Goal: Answer question/provide support

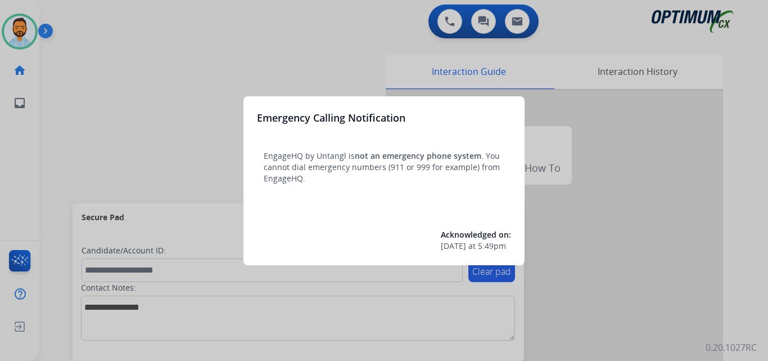
click at [126, 172] on div at bounding box center [384, 180] width 768 height 361
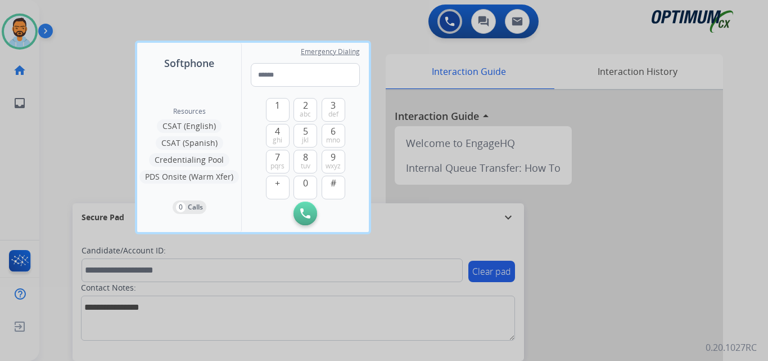
click at [71, 154] on div at bounding box center [384, 180] width 768 height 361
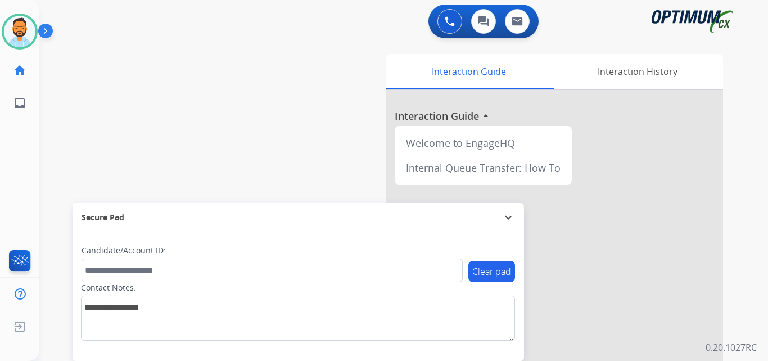
click at [49, 32] on img at bounding box center [47, 33] width 19 height 21
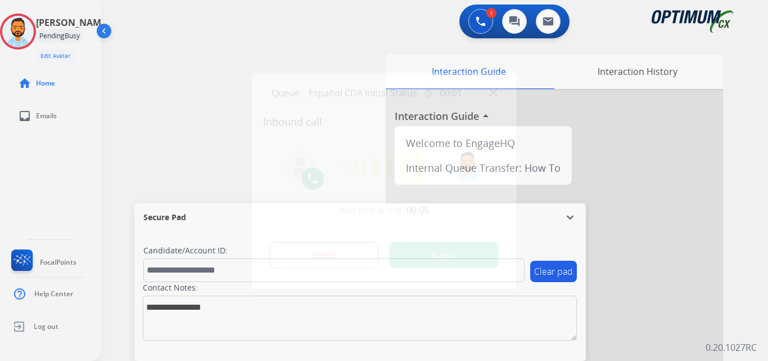
click at [414, 260] on button "Accept" at bounding box center [444, 255] width 109 height 26
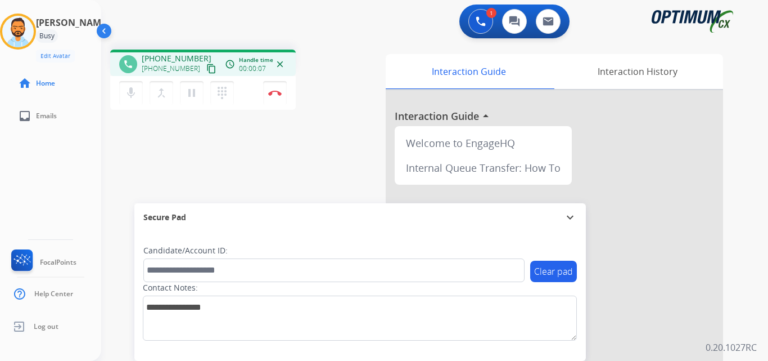
click at [206, 69] on mat-icon "content_copy" at bounding box center [211, 69] width 10 height 10
click at [279, 96] on button "Disconnect" at bounding box center [275, 93] width 24 height 24
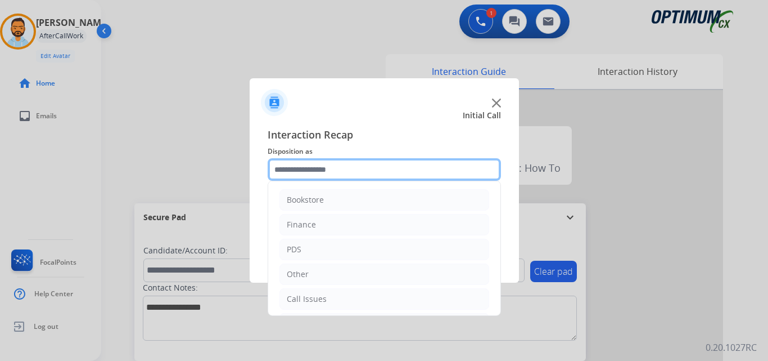
click at [358, 174] on input "text" at bounding box center [384, 169] width 233 height 23
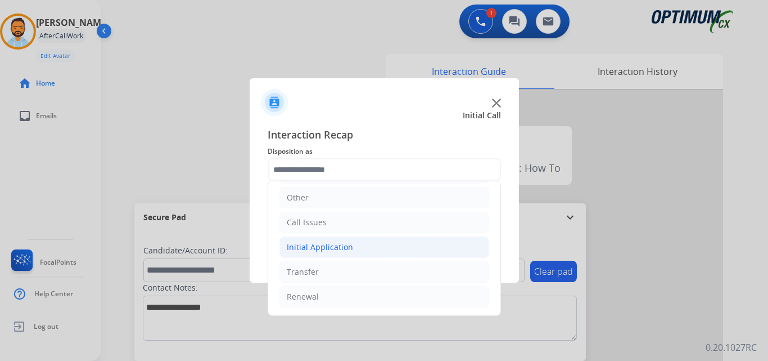
click at [344, 246] on div "Initial Application" at bounding box center [320, 246] width 66 height 11
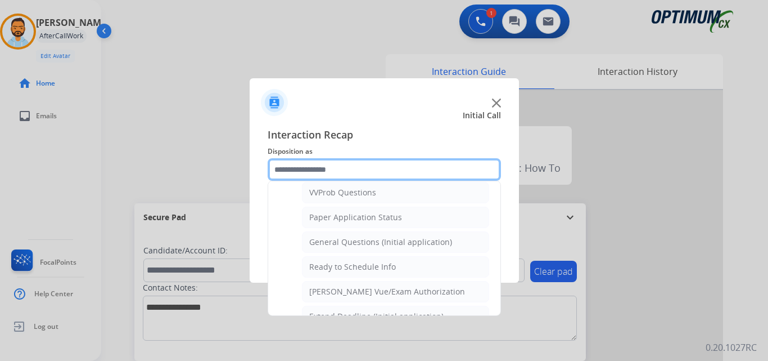
scroll to position [619, 0]
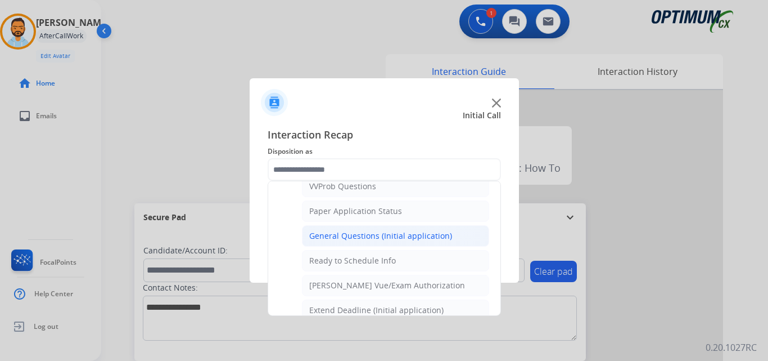
click at [384, 240] on div "General Questions (Initial application)" at bounding box center [380, 235] width 143 height 11
type input "**********"
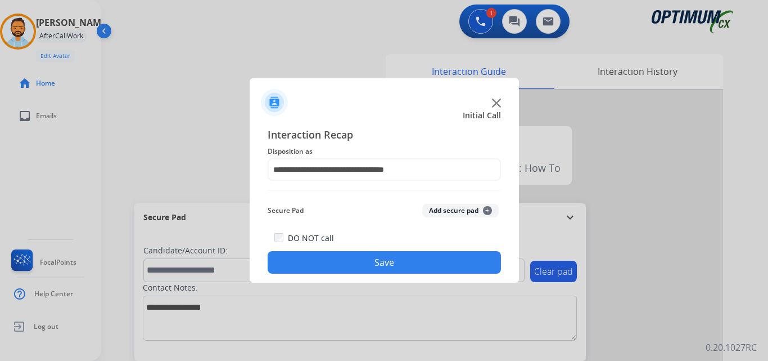
click at [352, 267] on button "Save" at bounding box center [384, 262] width 233 height 23
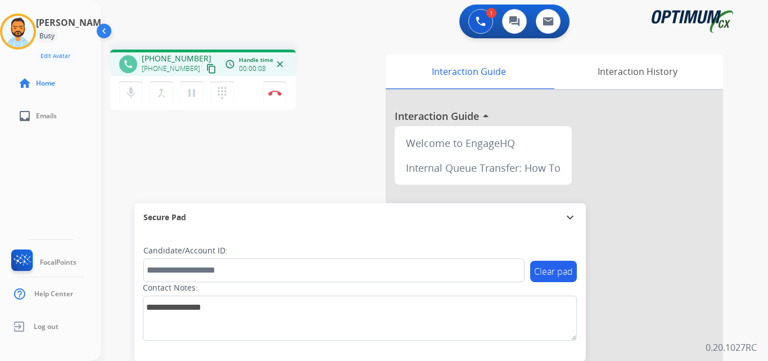
click at [206, 70] on mat-icon "content_copy" at bounding box center [211, 69] width 10 height 10
click at [276, 97] on button "Disconnect" at bounding box center [275, 93] width 24 height 24
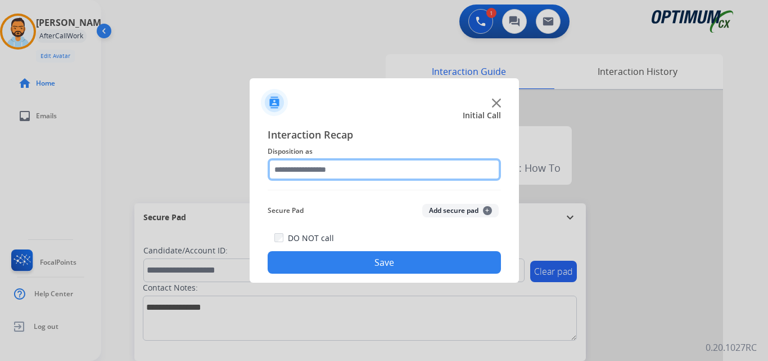
click at [369, 172] on input "text" at bounding box center [384, 169] width 233 height 23
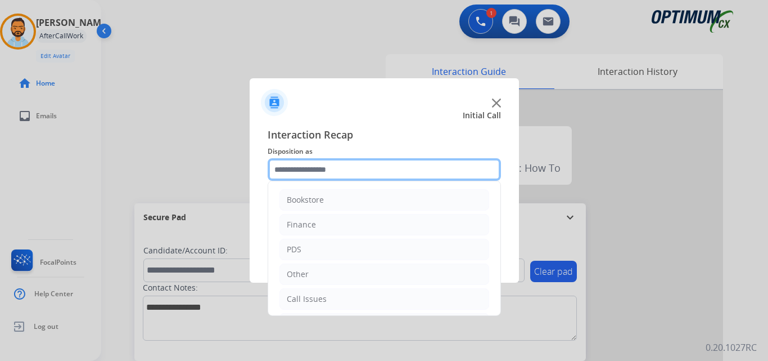
scroll to position [77, 0]
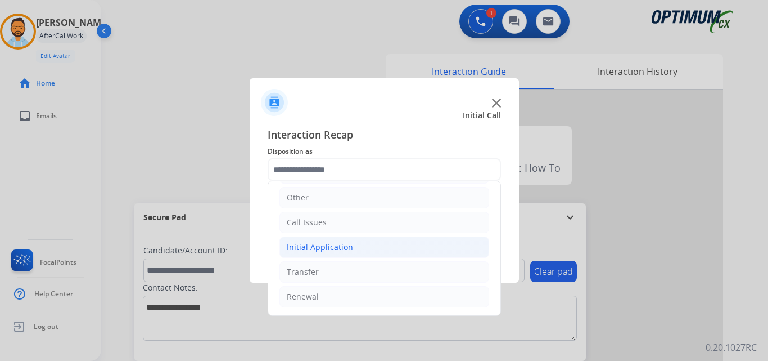
click at [360, 246] on li "Initial Application" at bounding box center [385, 246] width 210 height 21
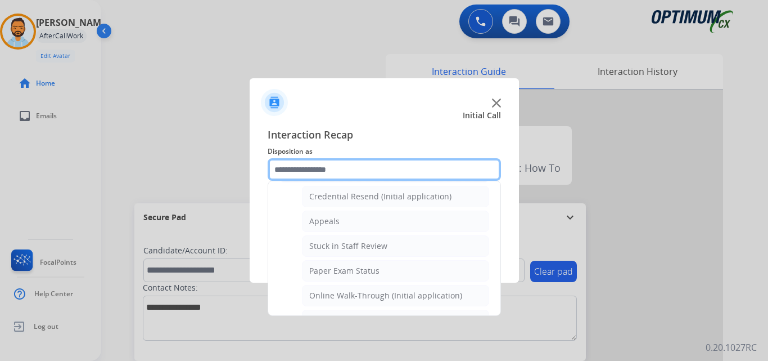
scroll to position [146, 0]
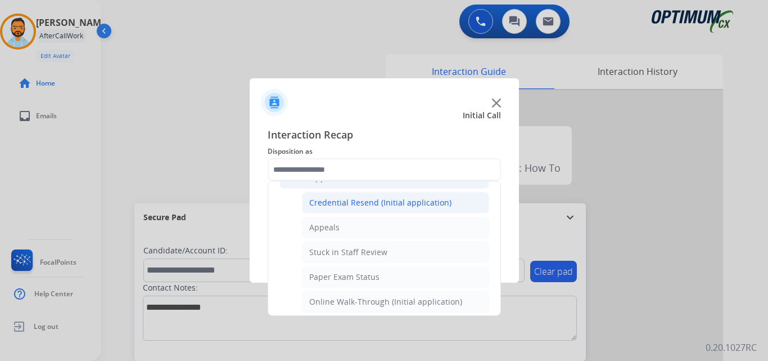
click at [377, 208] on div "Credential Resend (Initial application)" at bounding box center [380, 202] width 142 height 11
type input "**********"
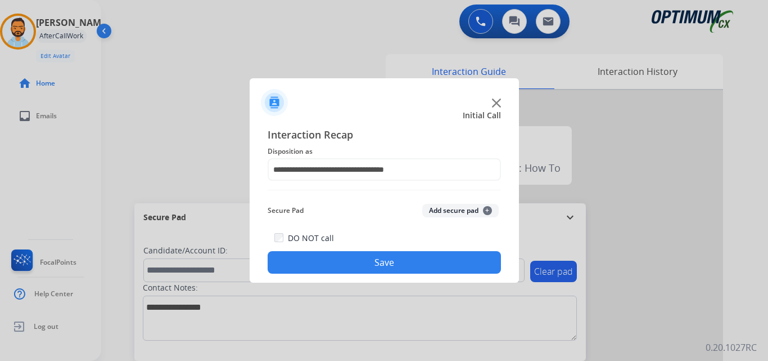
click at [375, 261] on button "Save" at bounding box center [384, 262] width 233 height 23
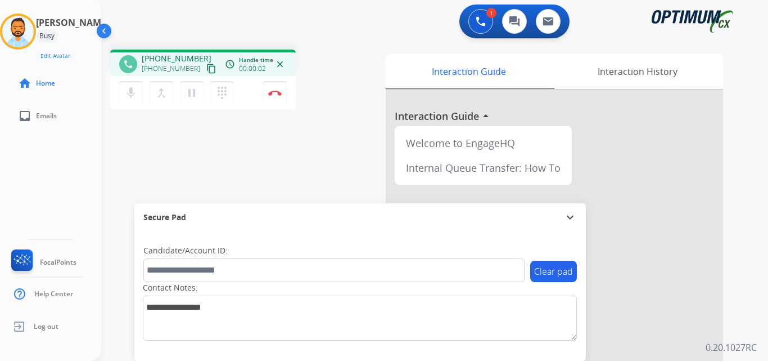
click at [206, 71] on mat-icon "content_copy" at bounding box center [211, 69] width 10 height 10
click at [269, 91] on img at bounding box center [275, 93] width 14 height 6
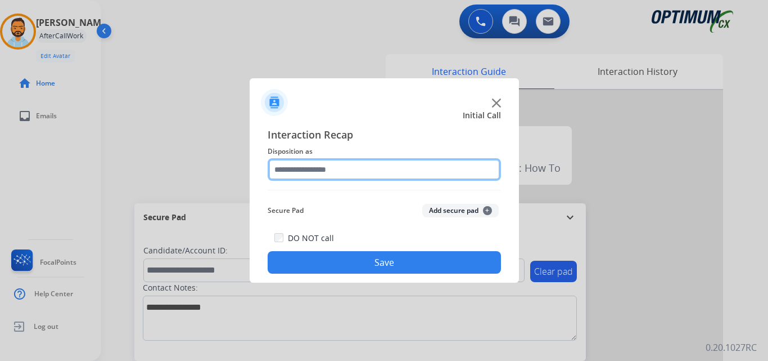
click at [354, 166] on input "text" at bounding box center [384, 169] width 233 height 23
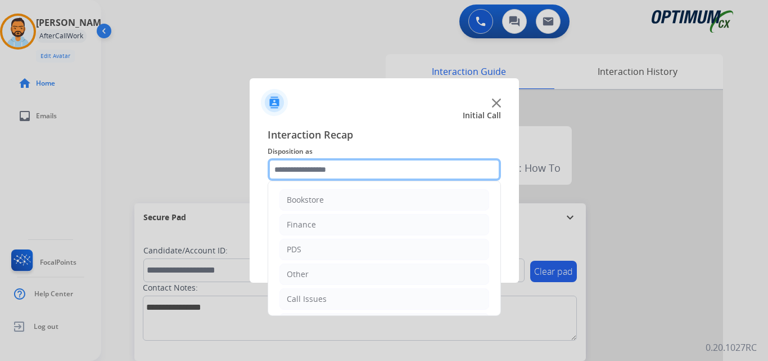
scroll to position [77, 0]
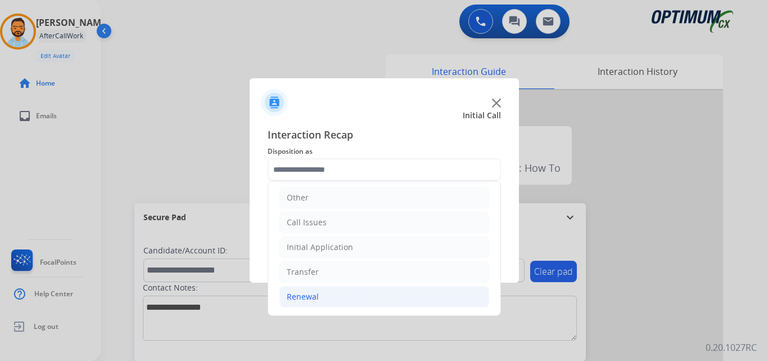
click at [325, 298] on li "Renewal" at bounding box center [385, 296] width 210 height 21
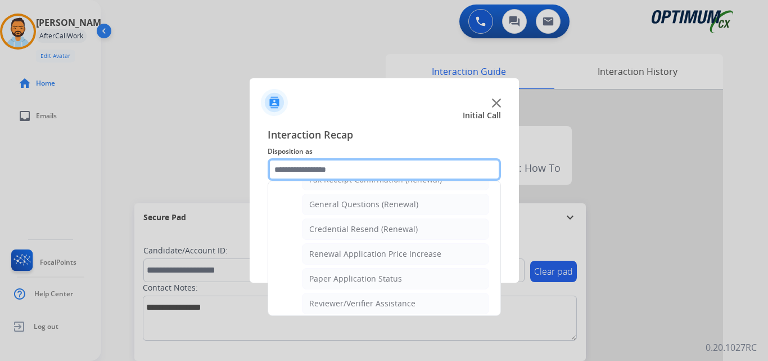
scroll to position [323, 0]
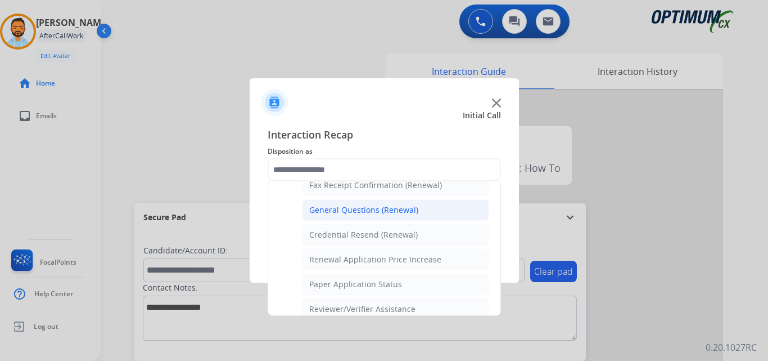
click at [397, 214] on div "General Questions (Renewal)" at bounding box center [363, 209] width 109 height 11
type input "**********"
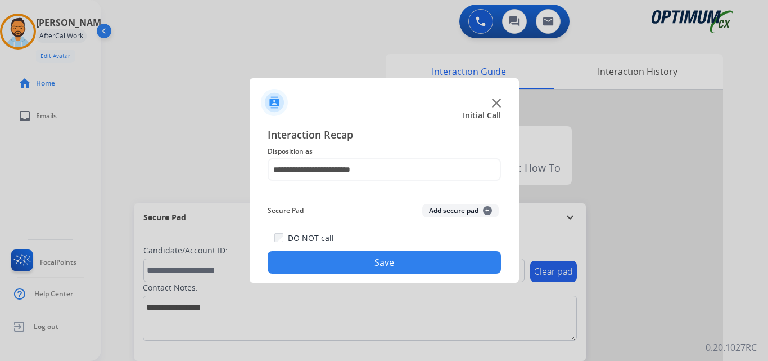
click at [392, 261] on button "Save" at bounding box center [384, 262] width 233 height 23
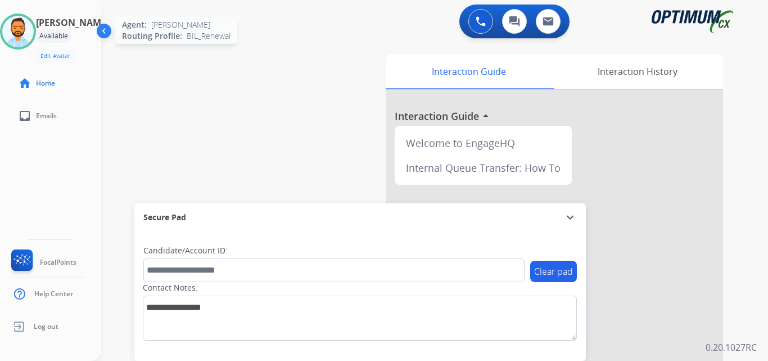
click at [30, 41] on img at bounding box center [18, 32] width 32 height 32
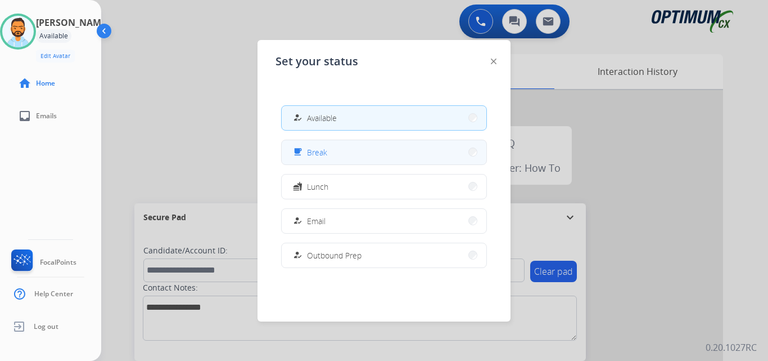
click at [363, 147] on button "free_breakfast Break" at bounding box center [384, 152] width 205 height 24
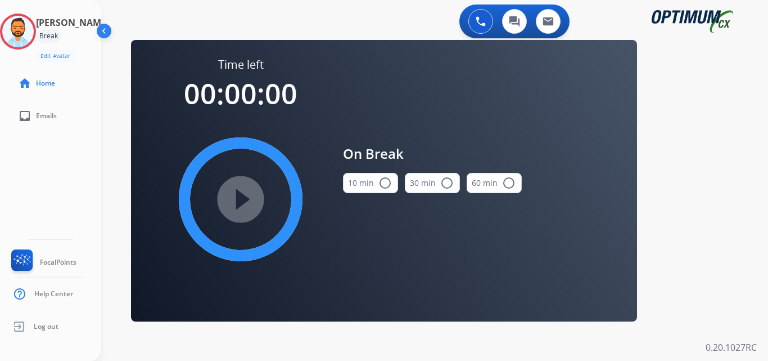
click at [381, 183] on mat-icon "radio_button_unchecked" at bounding box center [386, 183] width 14 height 14
click at [234, 205] on mat-icon "play_circle_filled" at bounding box center [241, 199] width 14 height 14
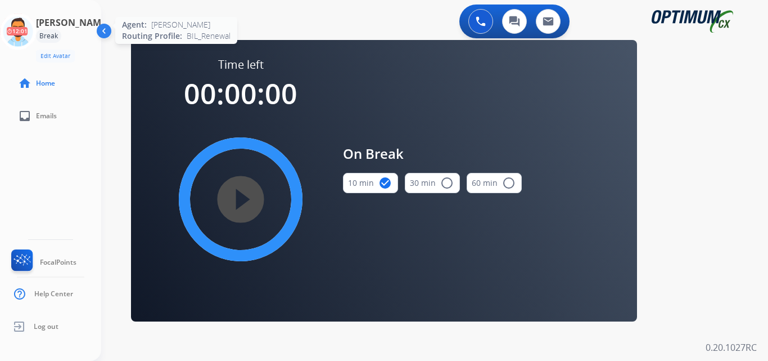
click at [18, 16] on circle at bounding box center [17, 31] width 33 height 33
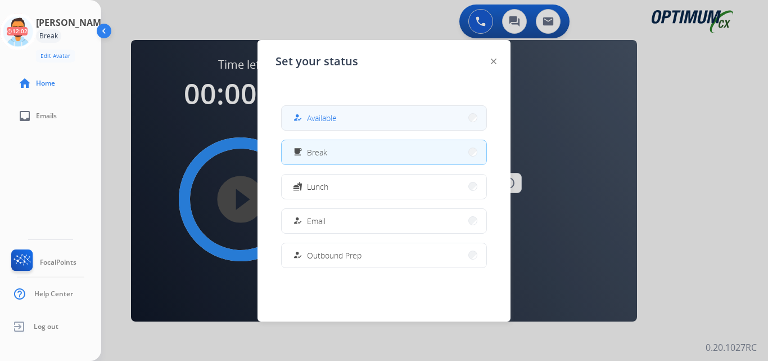
click at [349, 118] on button "how_to_reg Available" at bounding box center [384, 118] width 205 height 24
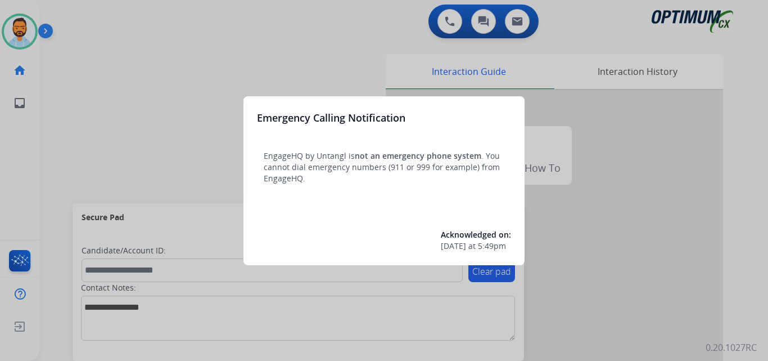
drag, startPoint x: 83, startPoint y: 99, endPoint x: 88, endPoint y: 66, distance: 33.1
click at [88, 66] on div at bounding box center [384, 180] width 768 height 361
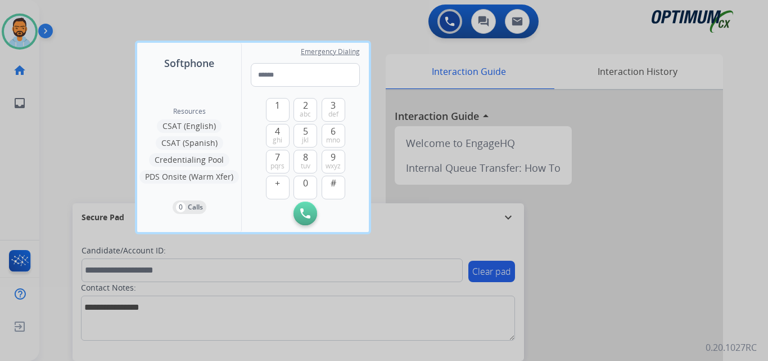
click at [88, 66] on div at bounding box center [384, 180] width 768 height 361
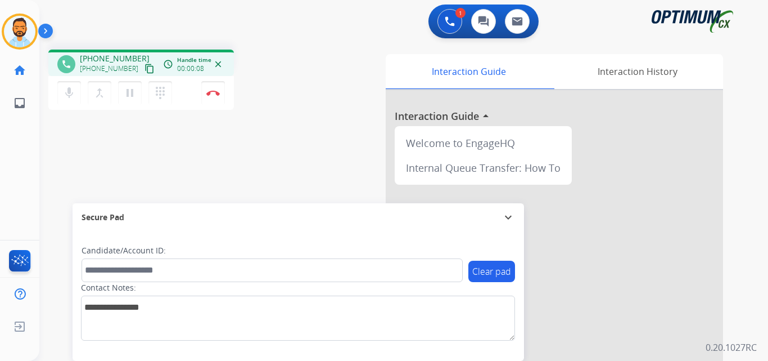
click at [145, 69] on mat-icon "content_copy" at bounding box center [150, 69] width 10 height 10
click at [215, 97] on button "Disconnect" at bounding box center [213, 93] width 24 height 24
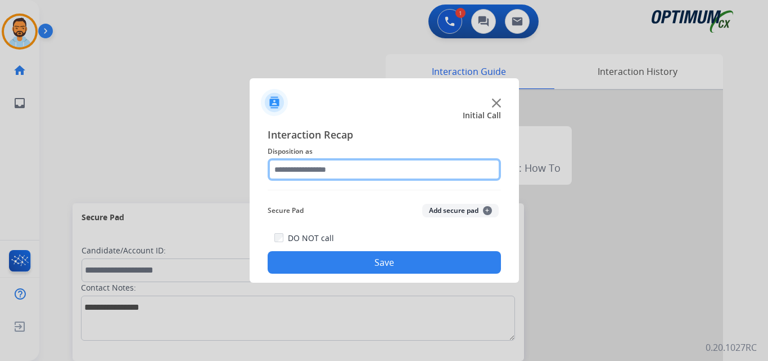
click at [356, 172] on input "text" at bounding box center [384, 169] width 233 height 23
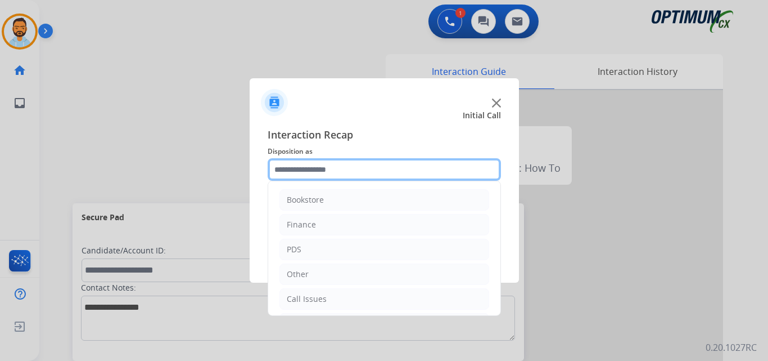
scroll to position [77, 0]
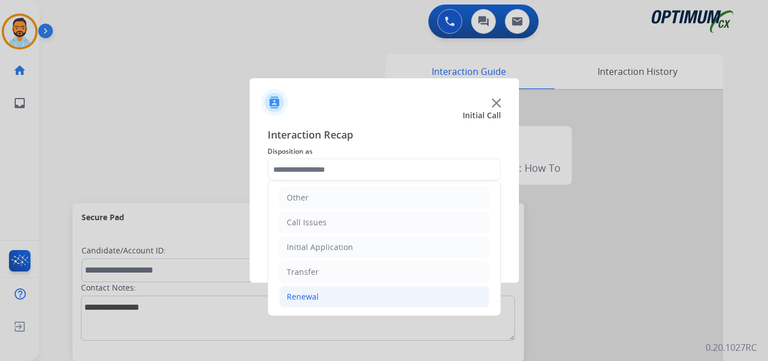
click at [318, 301] on li "Renewal" at bounding box center [385, 296] width 210 height 21
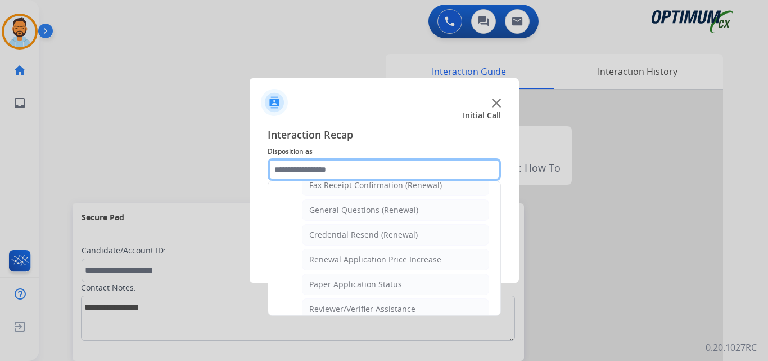
scroll to position [312, 0]
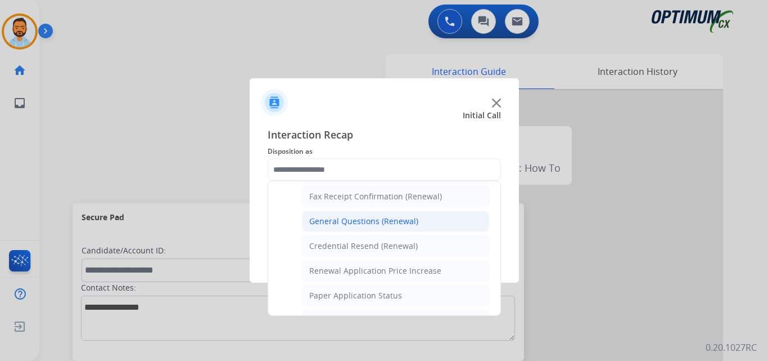
click at [376, 220] on div "General Questions (Renewal)" at bounding box center [363, 220] width 109 height 11
type input "**********"
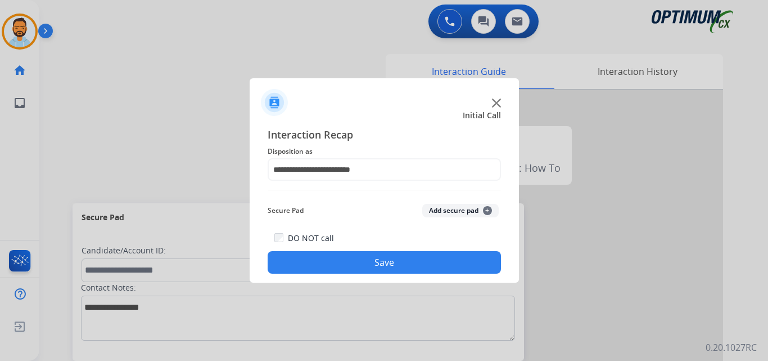
click at [377, 261] on button "Save" at bounding box center [384, 262] width 233 height 23
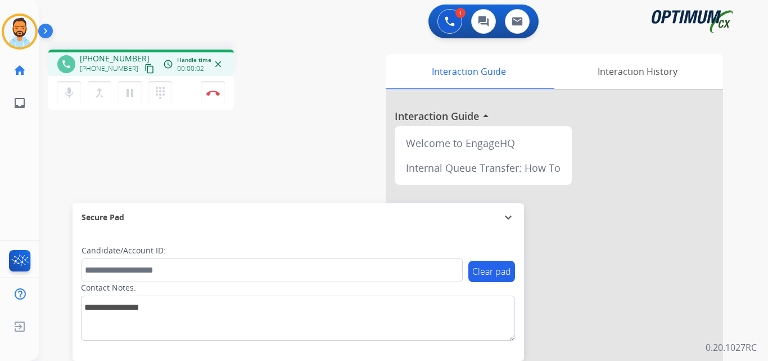
click at [145, 69] on mat-icon "content_copy" at bounding box center [150, 69] width 10 height 10
click at [213, 95] on img at bounding box center [213, 93] width 14 height 6
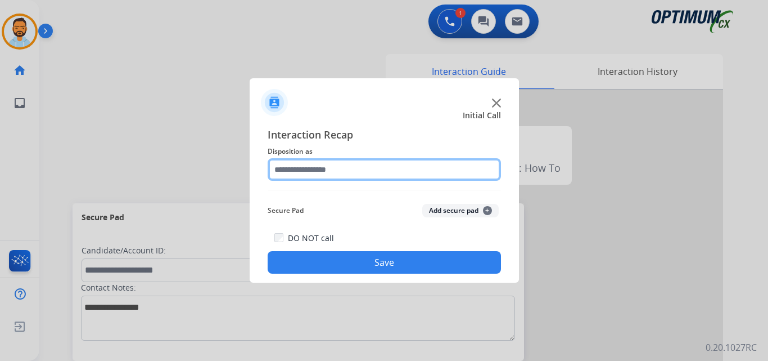
click at [358, 174] on input "text" at bounding box center [384, 169] width 233 height 23
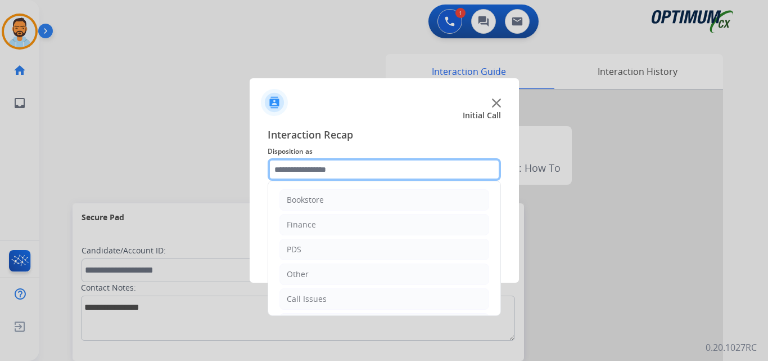
scroll to position [77, 0]
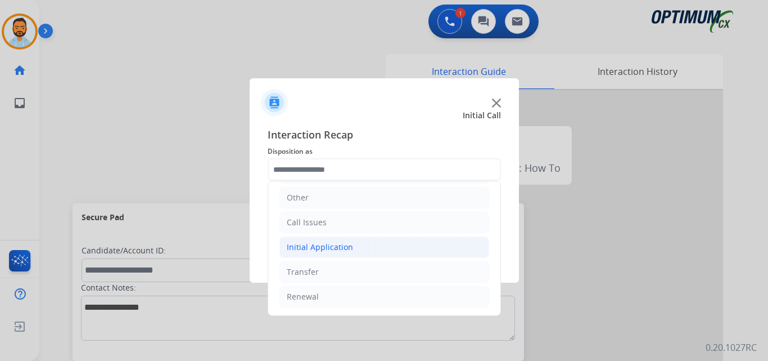
click at [335, 246] on div "Initial Application" at bounding box center [320, 246] width 66 height 11
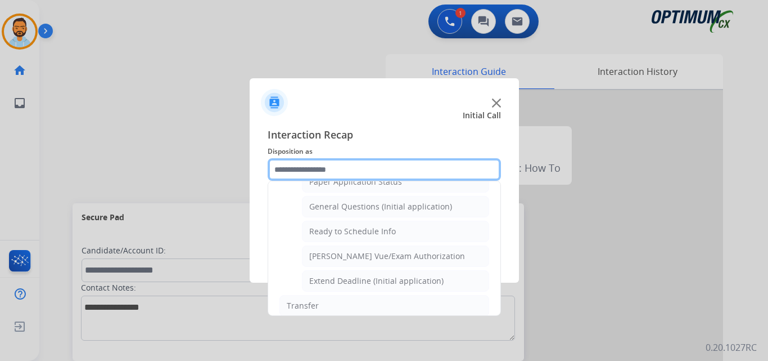
scroll to position [647, 0]
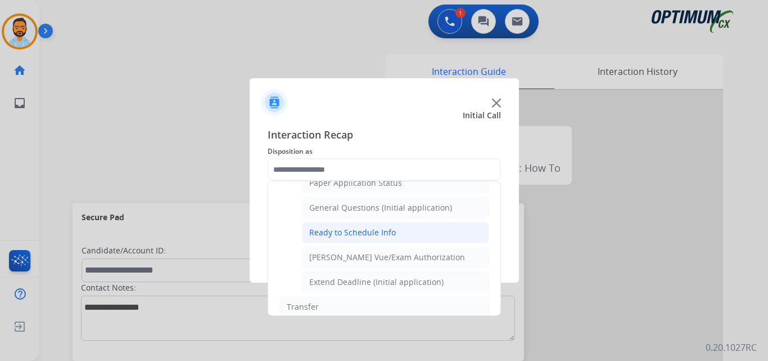
click at [372, 235] on div "Ready to Schedule Info" at bounding box center [352, 232] width 87 height 11
type input "**********"
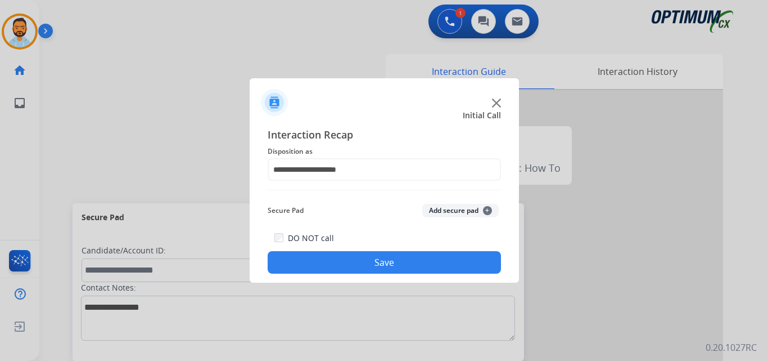
click at [361, 258] on button "Save" at bounding box center [384, 262] width 233 height 23
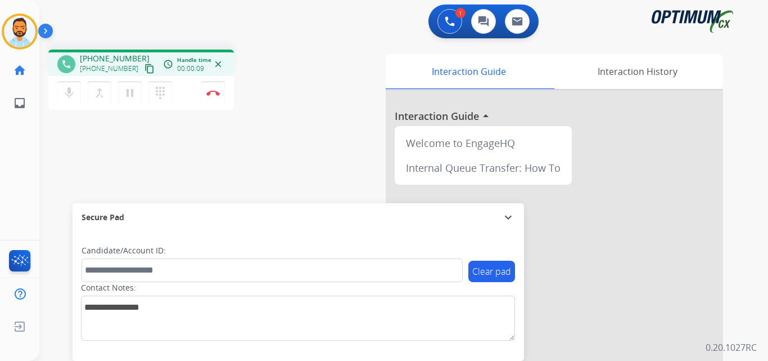
click at [145, 69] on mat-icon "content_copy" at bounding box center [150, 69] width 10 height 10
click at [129, 95] on mat-icon "pause" at bounding box center [130, 93] width 14 height 14
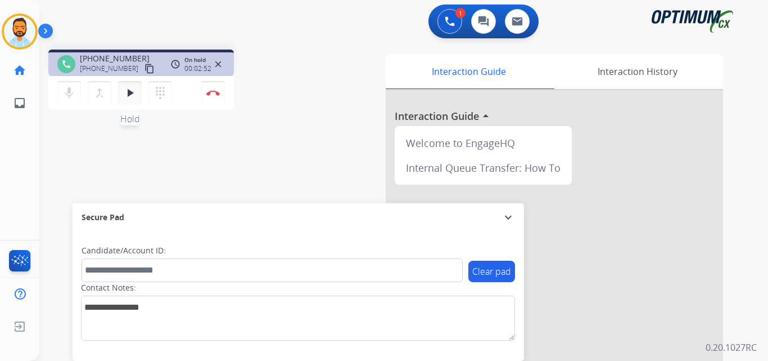
click at [128, 91] on mat-icon "play_arrow" at bounding box center [130, 93] width 14 height 14
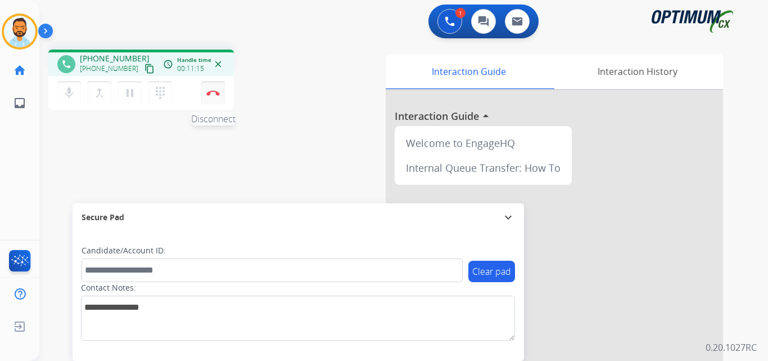
click at [215, 90] on img at bounding box center [213, 93] width 14 height 6
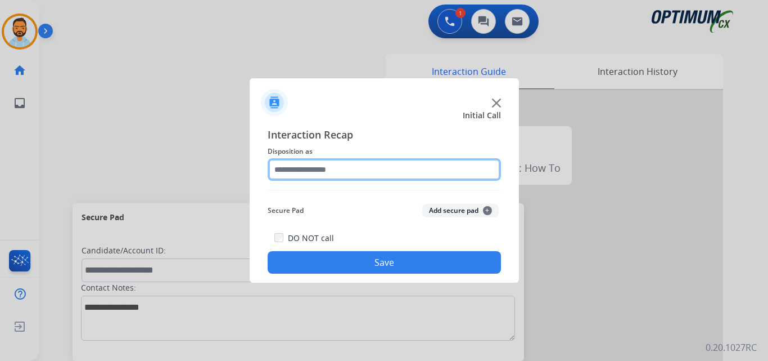
click at [365, 166] on input "text" at bounding box center [384, 169] width 233 height 23
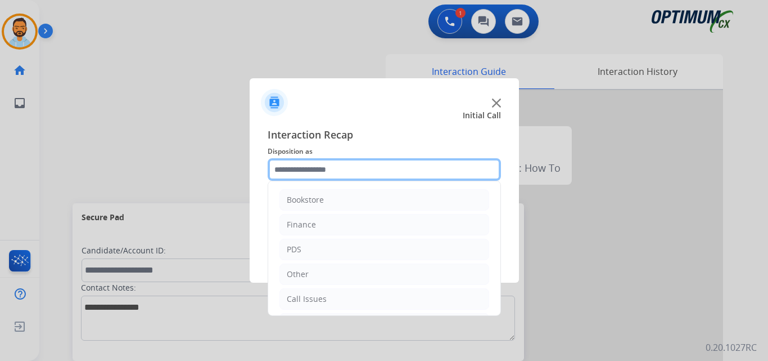
scroll to position [77, 0]
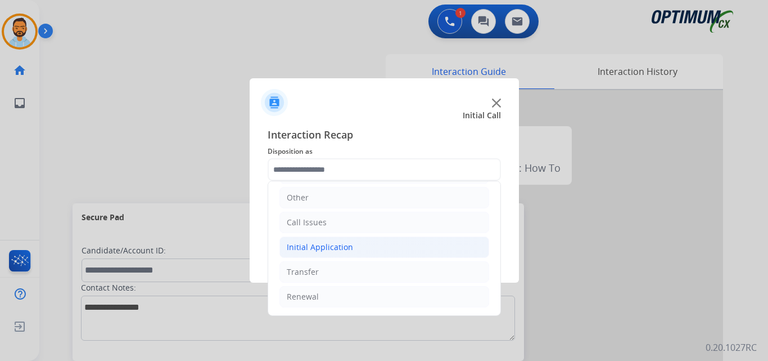
click at [356, 252] on li "Initial Application" at bounding box center [385, 246] width 210 height 21
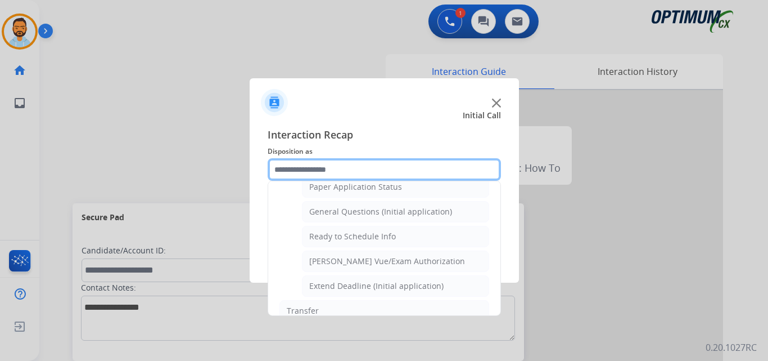
scroll to position [642, 0]
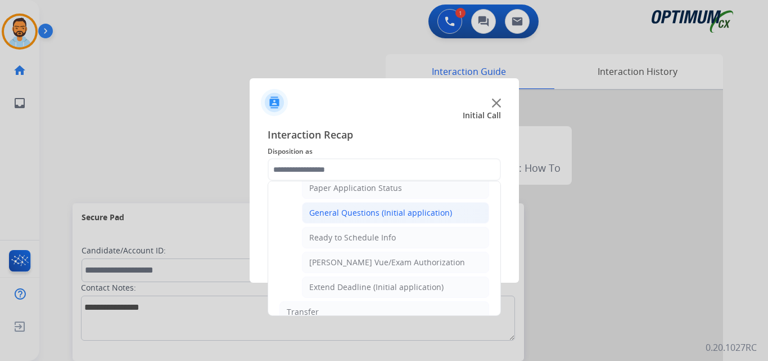
click at [401, 212] on div "General Questions (Initial application)" at bounding box center [380, 212] width 143 height 11
type input "**********"
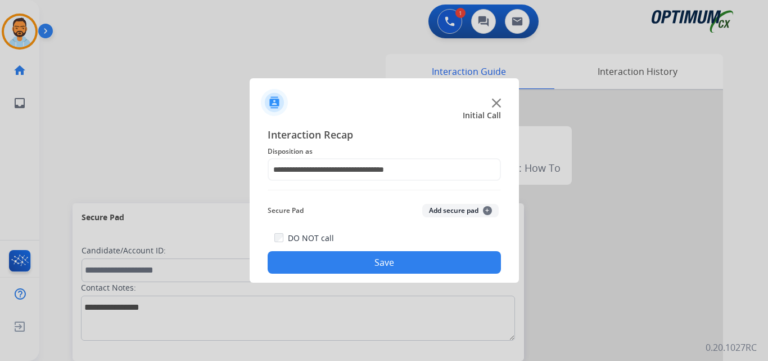
click at [408, 261] on button "Save" at bounding box center [384, 262] width 233 height 23
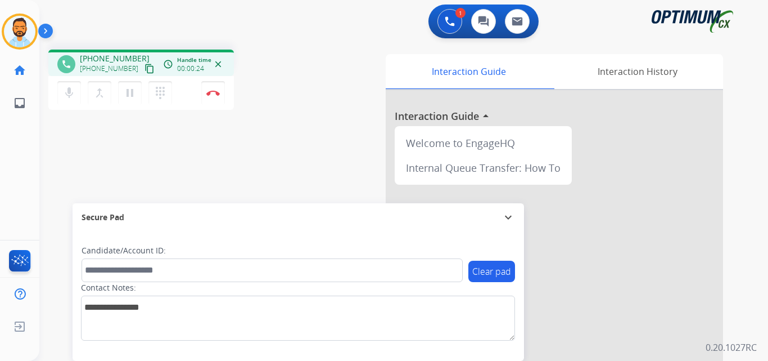
click at [145, 71] on mat-icon "content_copy" at bounding box center [150, 69] width 10 height 10
click at [214, 92] on img at bounding box center [213, 93] width 14 height 6
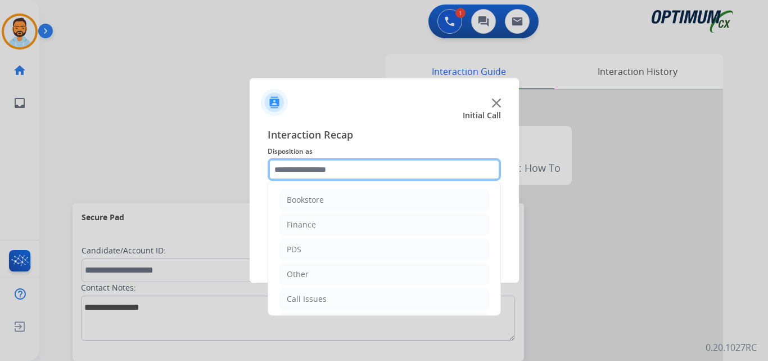
click at [313, 176] on input "text" at bounding box center [384, 169] width 233 height 23
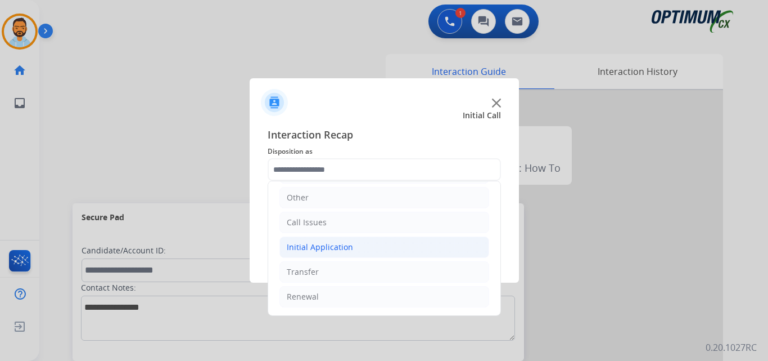
click at [343, 242] on div "Initial Application" at bounding box center [320, 246] width 66 height 11
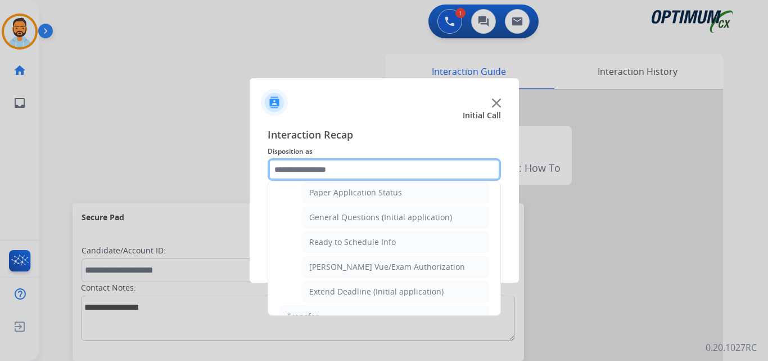
scroll to position [636, 0]
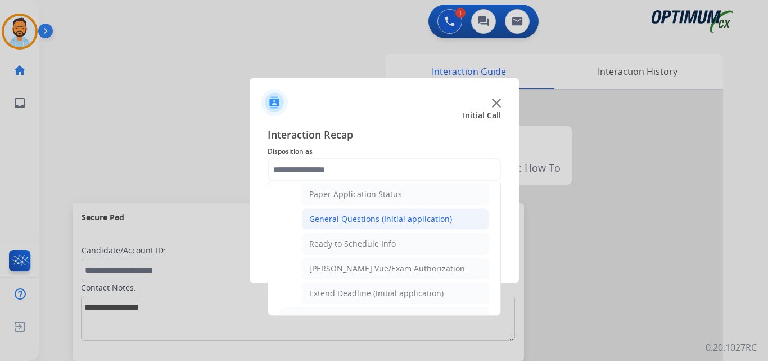
click at [388, 218] on div "General Questions (Initial application)" at bounding box center [380, 218] width 143 height 11
type input "**********"
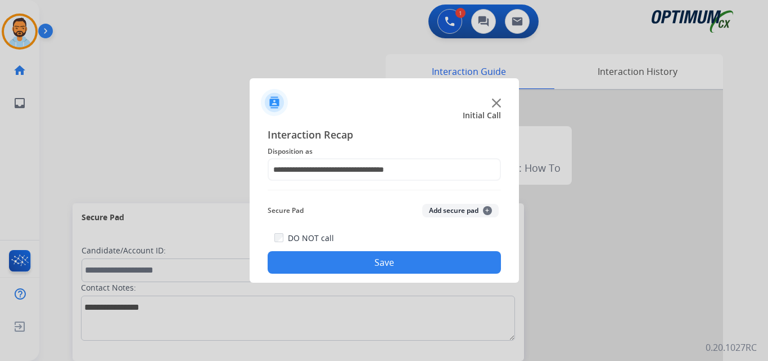
click at [363, 271] on button "Save" at bounding box center [384, 262] width 233 height 23
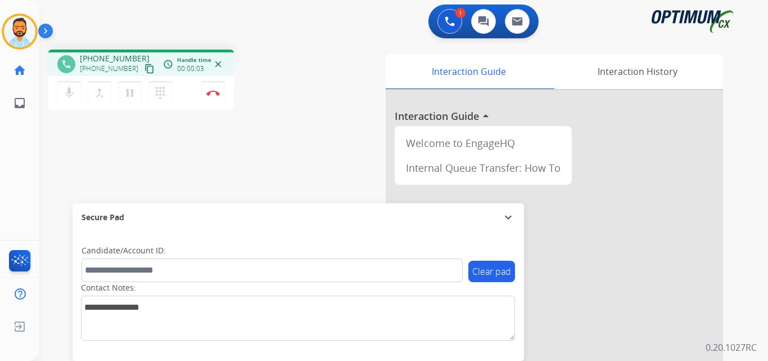
click at [145, 70] on mat-icon "content_copy" at bounding box center [150, 69] width 10 height 10
click at [209, 94] on img at bounding box center [213, 93] width 14 height 6
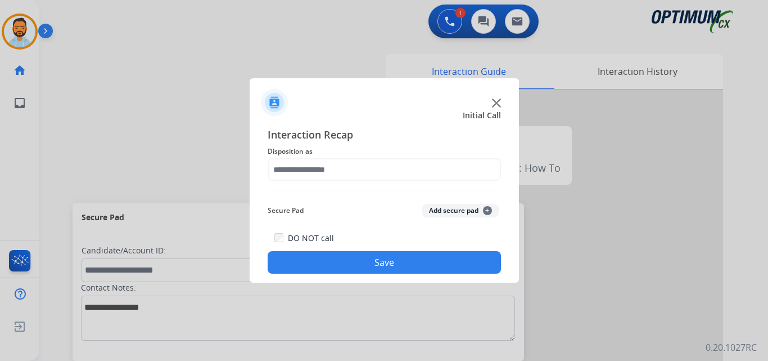
click at [341, 152] on span "Disposition as" at bounding box center [384, 152] width 233 height 14
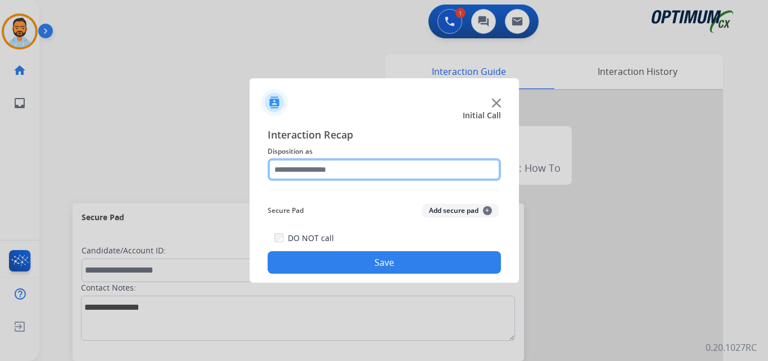
click at [369, 164] on input "text" at bounding box center [384, 169] width 233 height 23
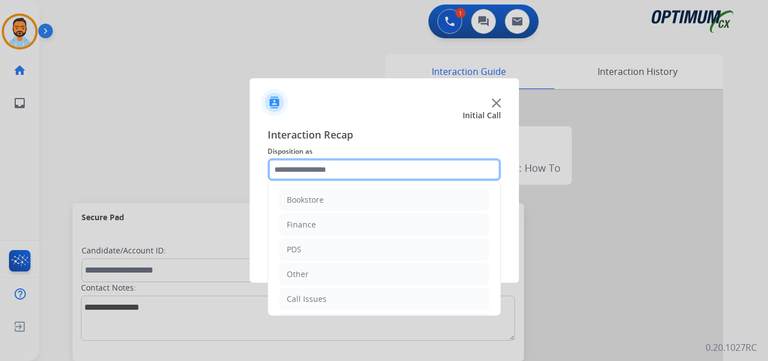
scroll to position [77, 0]
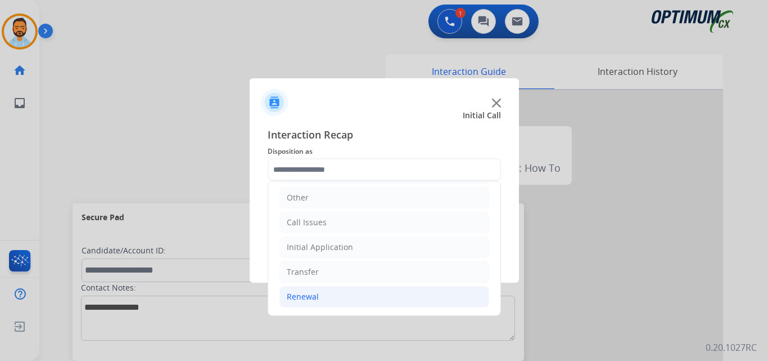
click at [342, 290] on li "Renewal" at bounding box center [385, 296] width 210 height 21
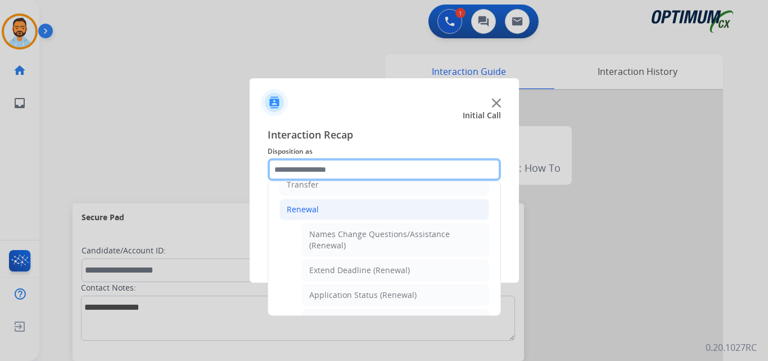
scroll to position [434, 0]
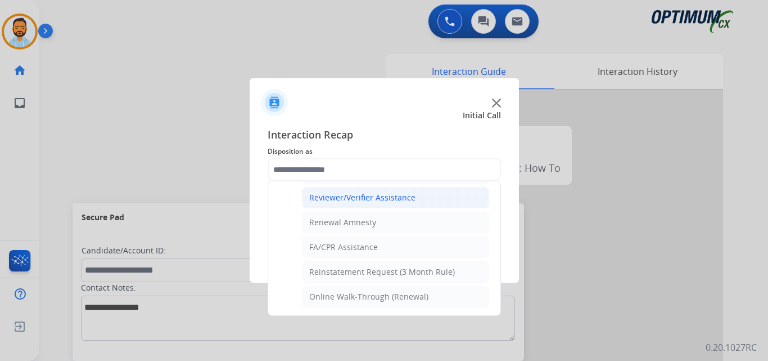
click at [381, 199] on div "Reviewer/Verifier Assistance" at bounding box center [362, 197] width 106 height 11
type input "**********"
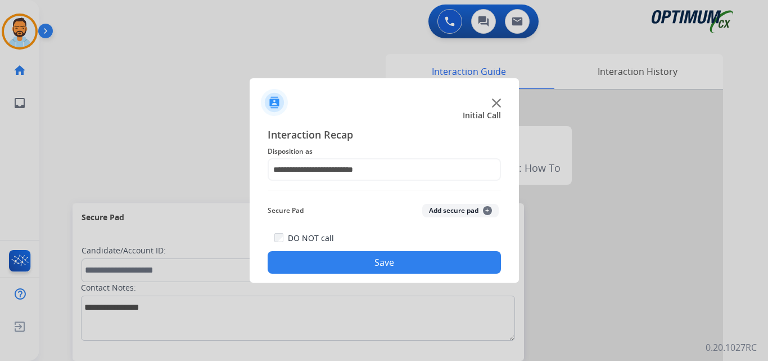
click at [393, 266] on button "Save" at bounding box center [384, 262] width 233 height 23
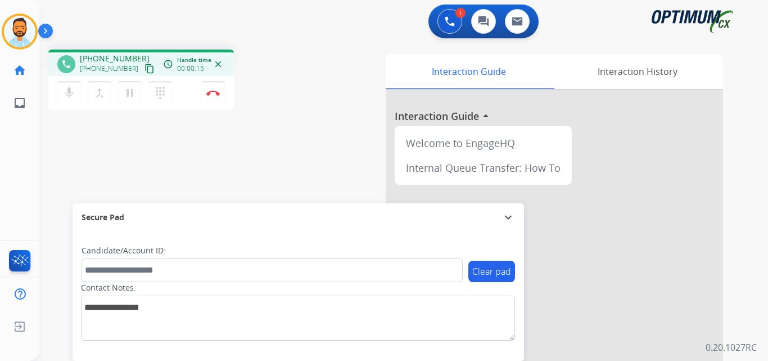
click at [145, 71] on mat-icon "content_copy" at bounding box center [150, 69] width 10 height 10
click at [215, 95] on img at bounding box center [213, 93] width 14 height 6
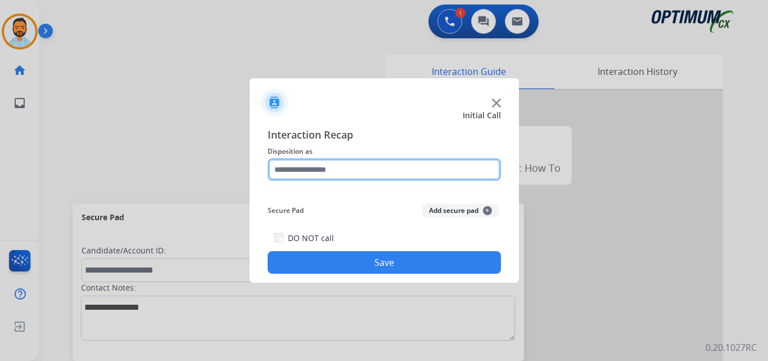
click at [360, 168] on input "text" at bounding box center [384, 169] width 233 height 23
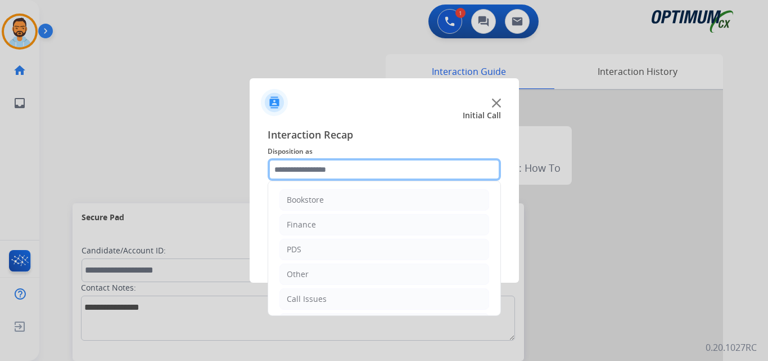
scroll to position [77, 0]
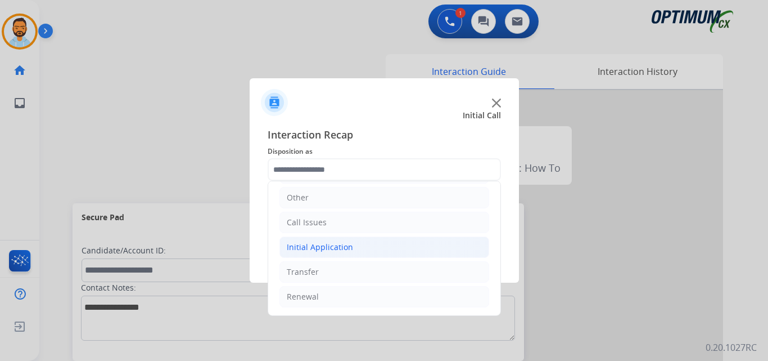
click at [324, 249] on div "Initial Application" at bounding box center [320, 246] width 66 height 11
click at [327, 249] on div "Initial Application" at bounding box center [320, 246] width 66 height 11
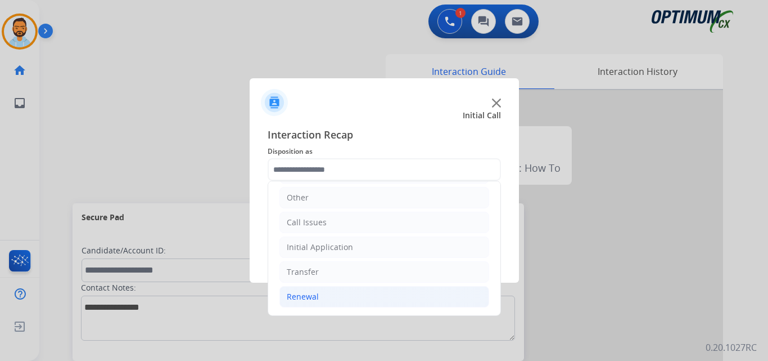
click at [315, 293] on div "Renewal" at bounding box center [303, 296] width 32 height 11
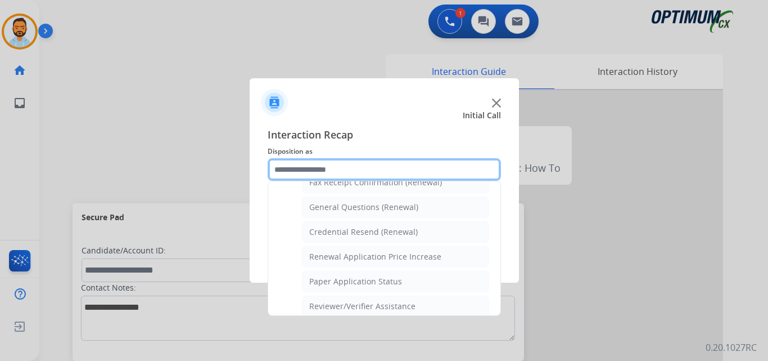
scroll to position [321, 0]
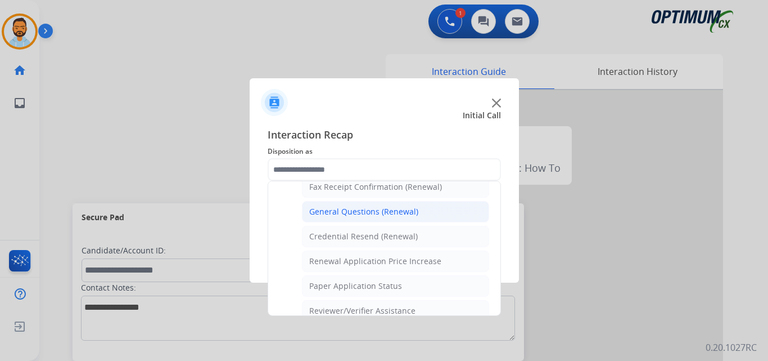
click at [368, 210] on div "General Questions (Renewal)" at bounding box center [363, 211] width 109 height 11
type input "**********"
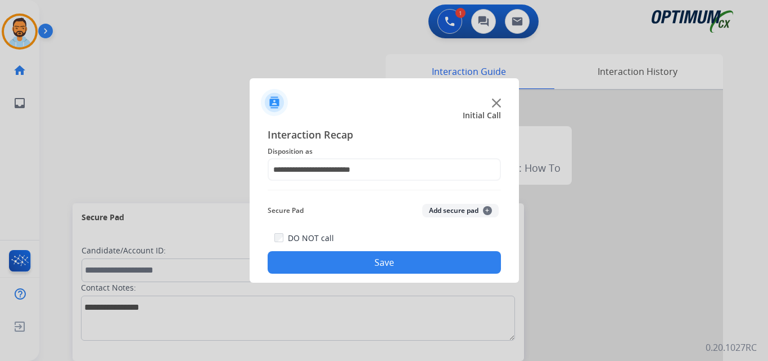
click at [375, 261] on button "Save" at bounding box center [384, 262] width 233 height 23
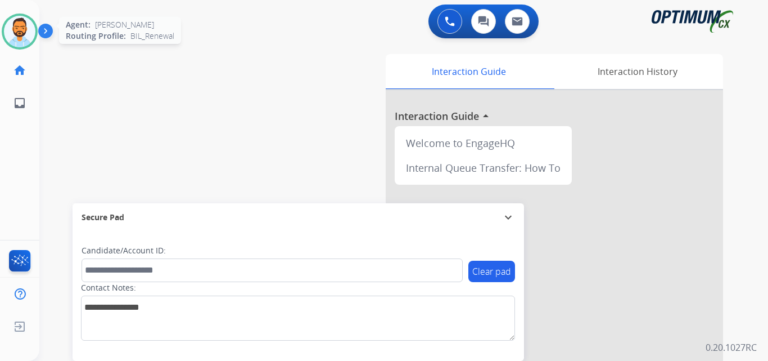
click at [20, 34] on img at bounding box center [20, 32] width 32 height 32
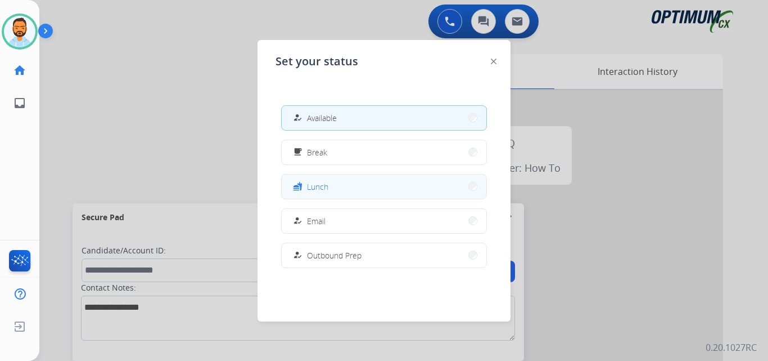
click at [329, 176] on button "fastfood Lunch" at bounding box center [384, 186] width 205 height 24
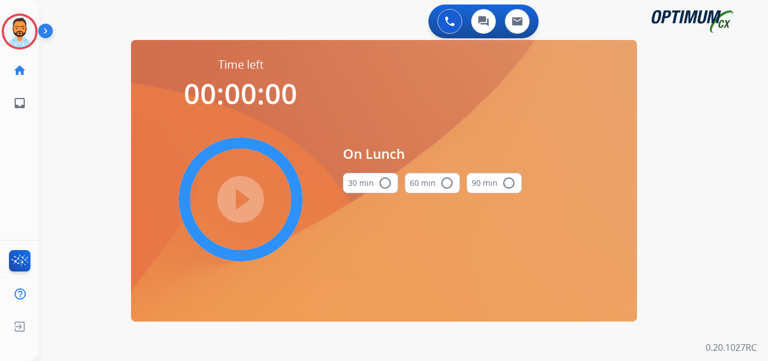
click at [380, 191] on button "30 min radio_button_unchecked" at bounding box center [370, 183] width 55 height 20
click at [240, 206] on mat-icon "play_circle_filled" at bounding box center [241, 199] width 14 height 14
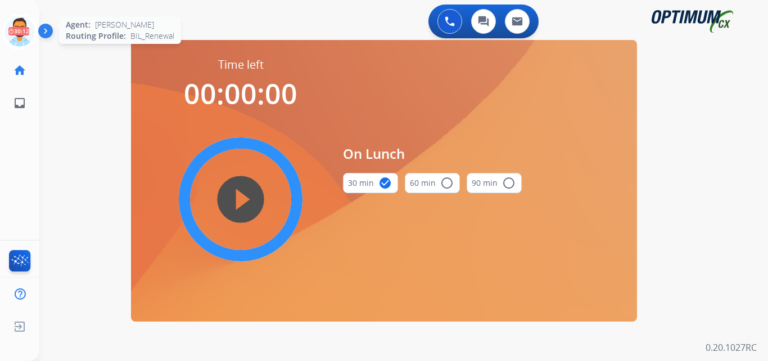
click at [32, 25] on icon at bounding box center [20, 32] width 37 height 37
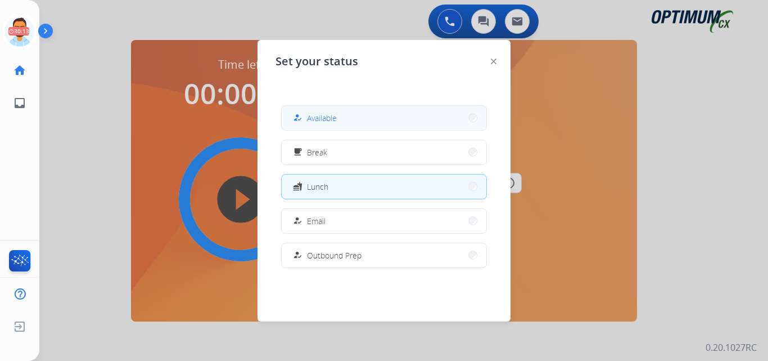
click at [365, 117] on button "how_to_reg Available" at bounding box center [384, 118] width 205 height 24
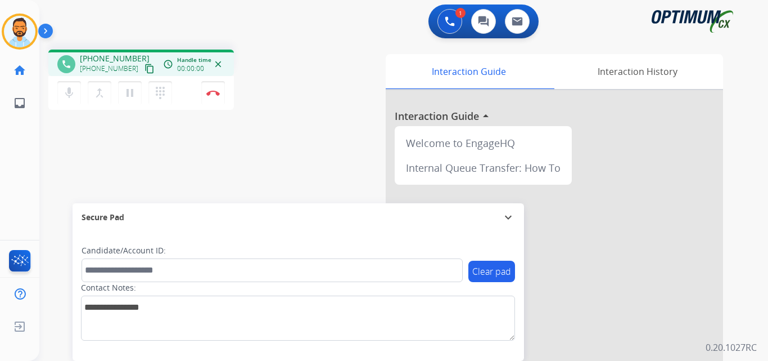
click at [145, 73] on mat-icon "content_copy" at bounding box center [150, 69] width 10 height 10
click at [217, 88] on button "Disconnect" at bounding box center [213, 93] width 24 height 24
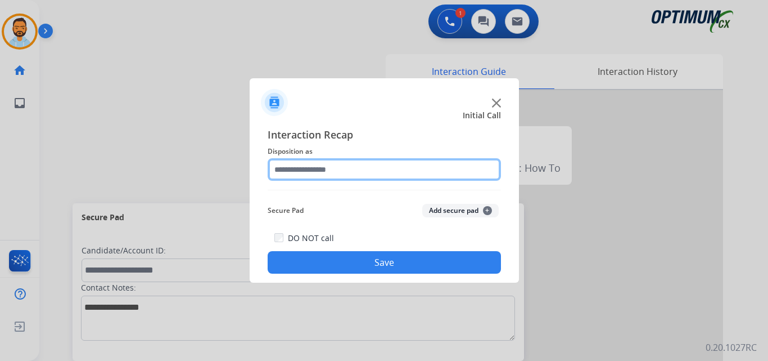
click at [373, 169] on input "text" at bounding box center [384, 169] width 233 height 23
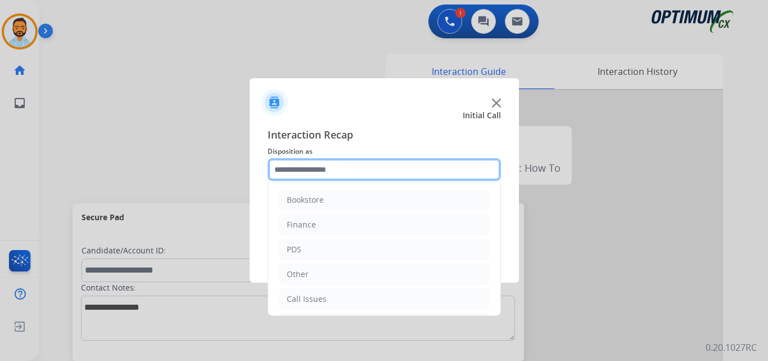
scroll to position [77, 0]
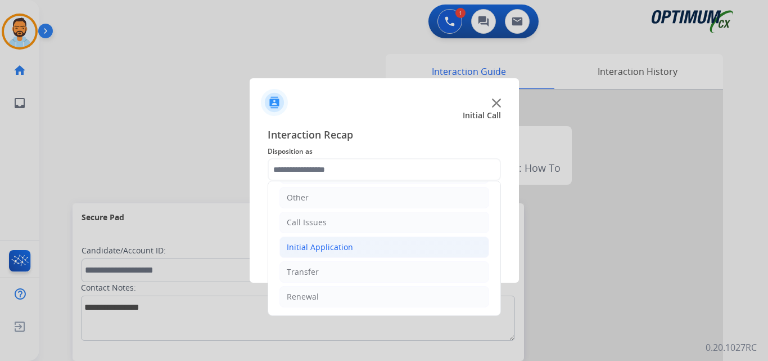
click at [366, 247] on li "Initial Application" at bounding box center [385, 246] width 210 height 21
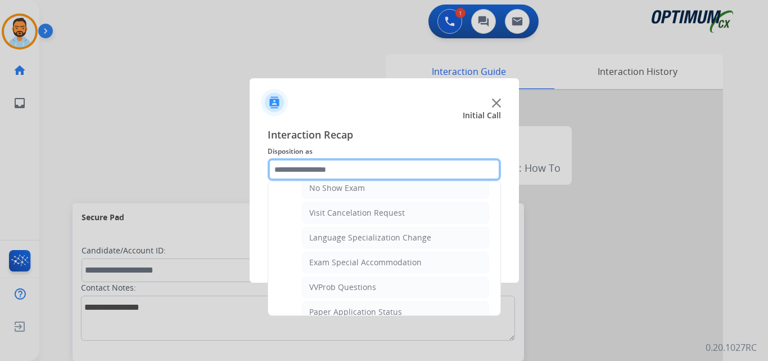
scroll to position [499, 0]
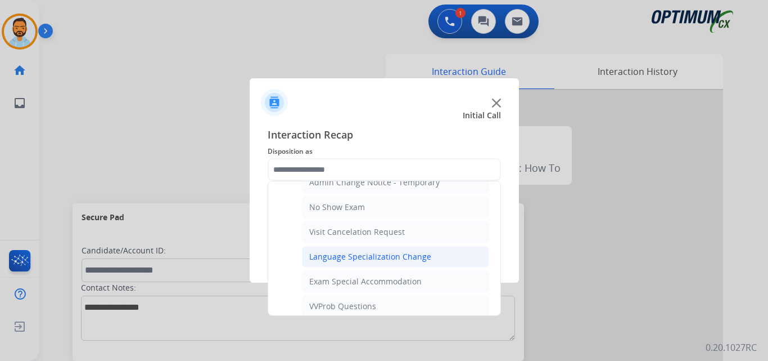
click at [374, 251] on div "Language Specialization Change" at bounding box center [370, 256] width 122 height 11
type input "**********"
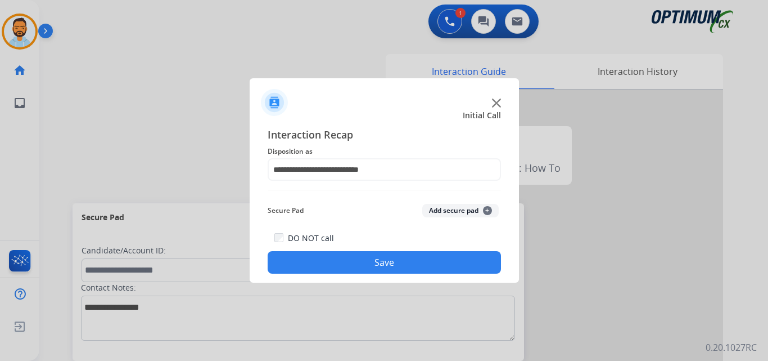
click at [375, 263] on button "Save" at bounding box center [384, 262] width 233 height 23
